Goal: Transaction & Acquisition: Purchase product/service

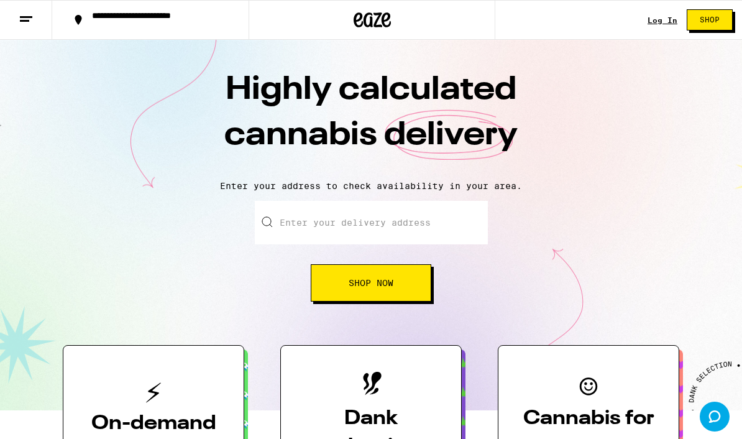
click at [662, 23] on div "Log In" at bounding box center [663, 20] width 30 height 8
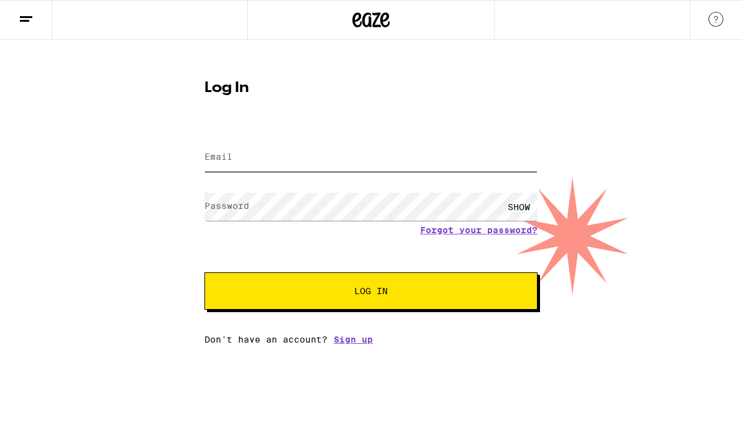
click at [415, 162] on input "Email" at bounding box center [370, 158] width 333 height 28
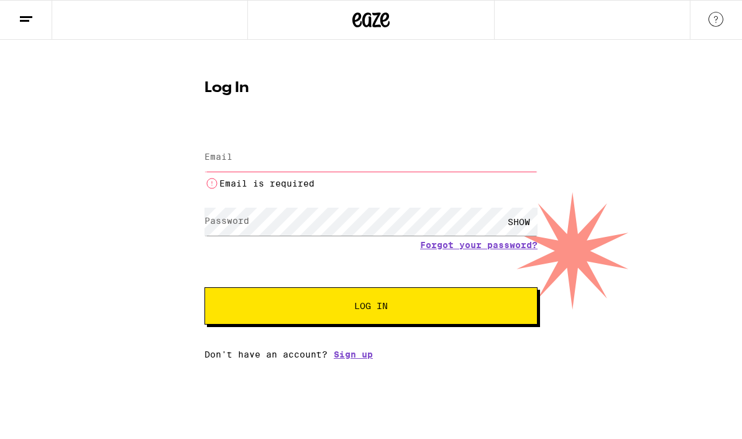
type input "[EMAIL_ADDRESS][DOMAIN_NAME]"
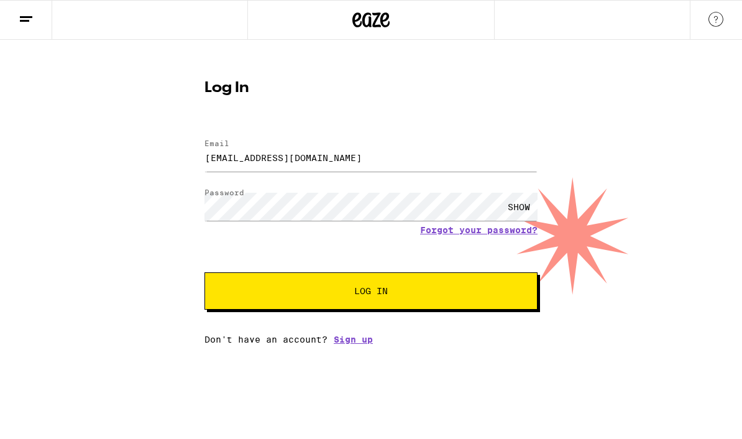
click at [418, 299] on button "Log In" at bounding box center [370, 290] width 333 height 37
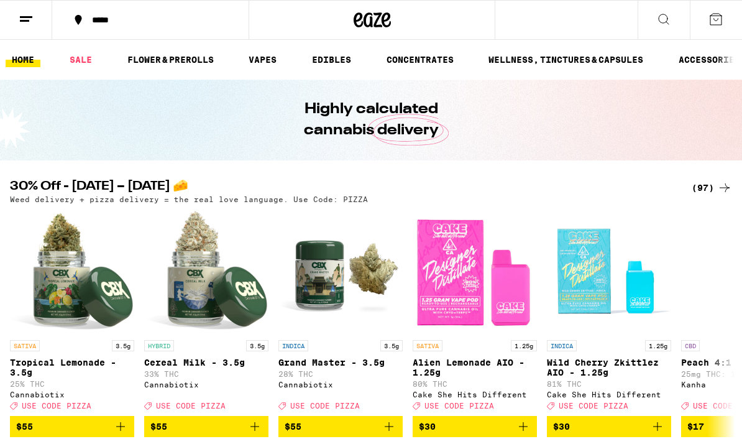
click at [712, 190] on div "(97)" at bounding box center [712, 187] width 40 height 15
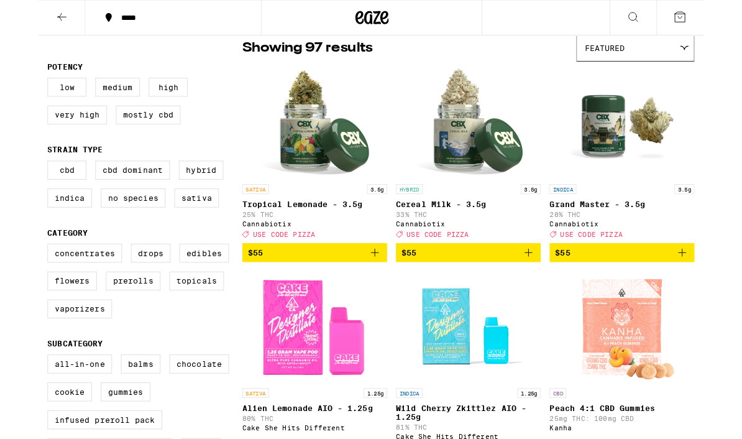
scroll to position [103, 0]
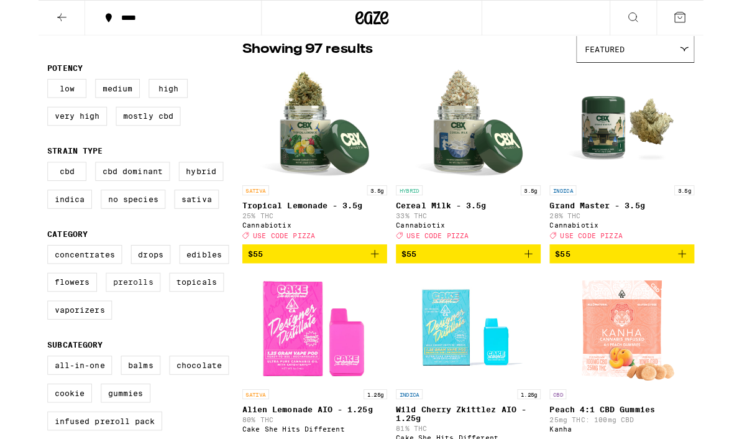
click at [108, 326] on label "Prerolls" at bounding box center [105, 314] width 61 height 21
click at [13, 276] on input "Prerolls" at bounding box center [12, 275] width 1 height 1
checkbox input "true"
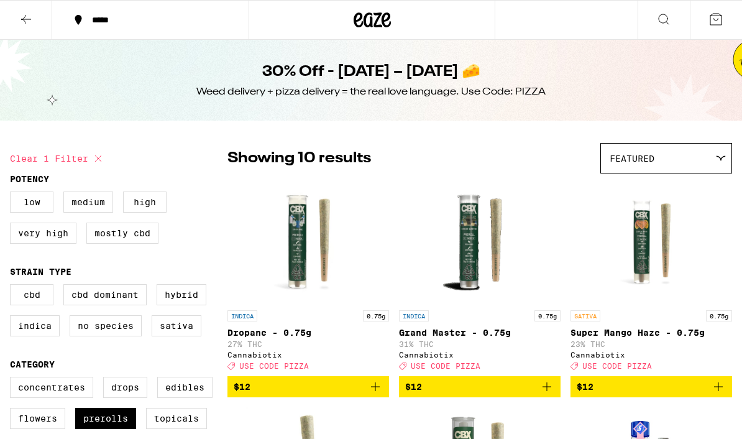
click at [40, 10] on button at bounding box center [26, 20] width 52 height 39
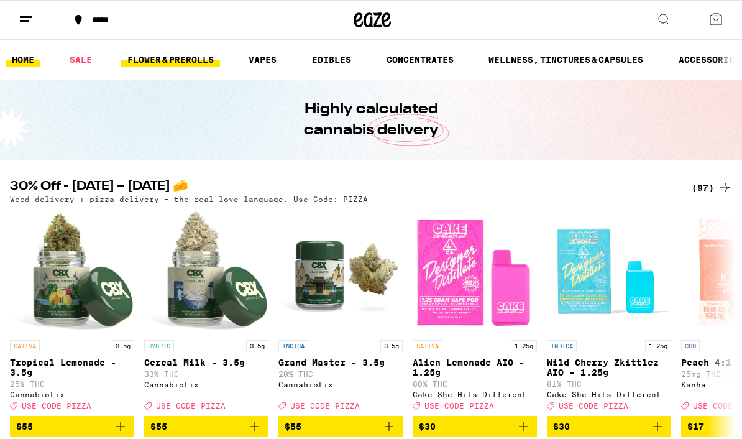
click at [182, 59] on link "FLOWER & PREROLLS" at bounding box center [170, 59] width 99 height 15
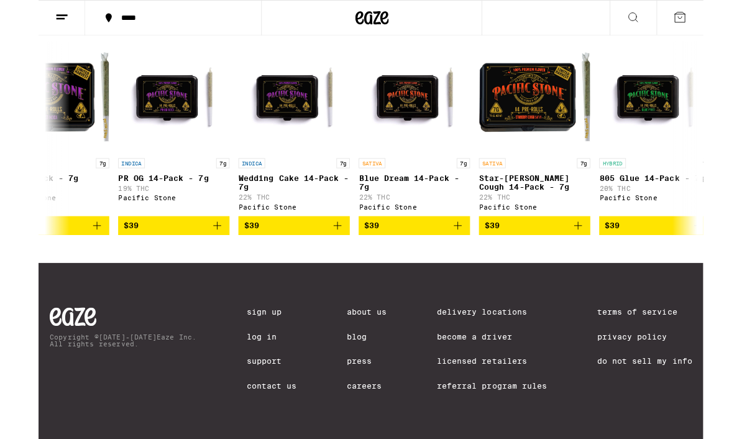
scroll to position [0, 6633]
